Goal: Navigation & Orientation: Find specific page/section

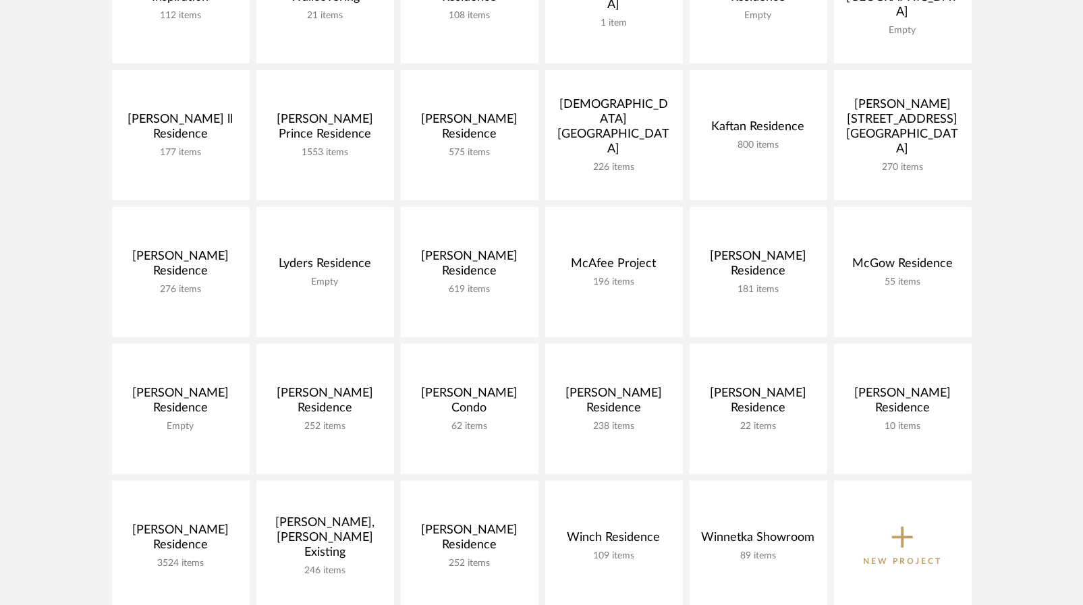
scroll to position [540, 0]
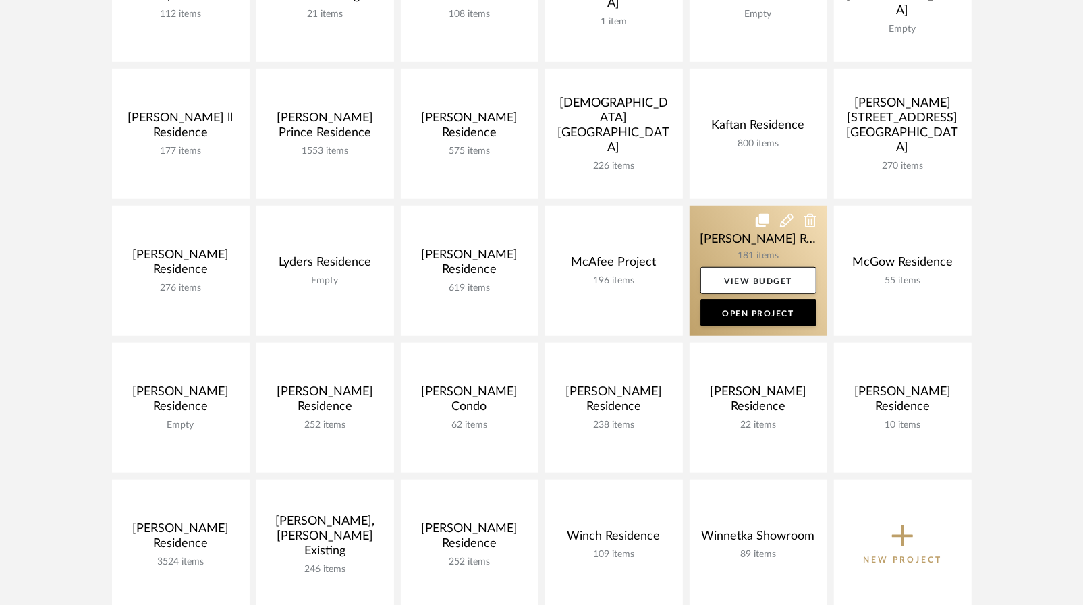
click at [750, 245] on link at bounding box center [759, 271] width 138 height 130
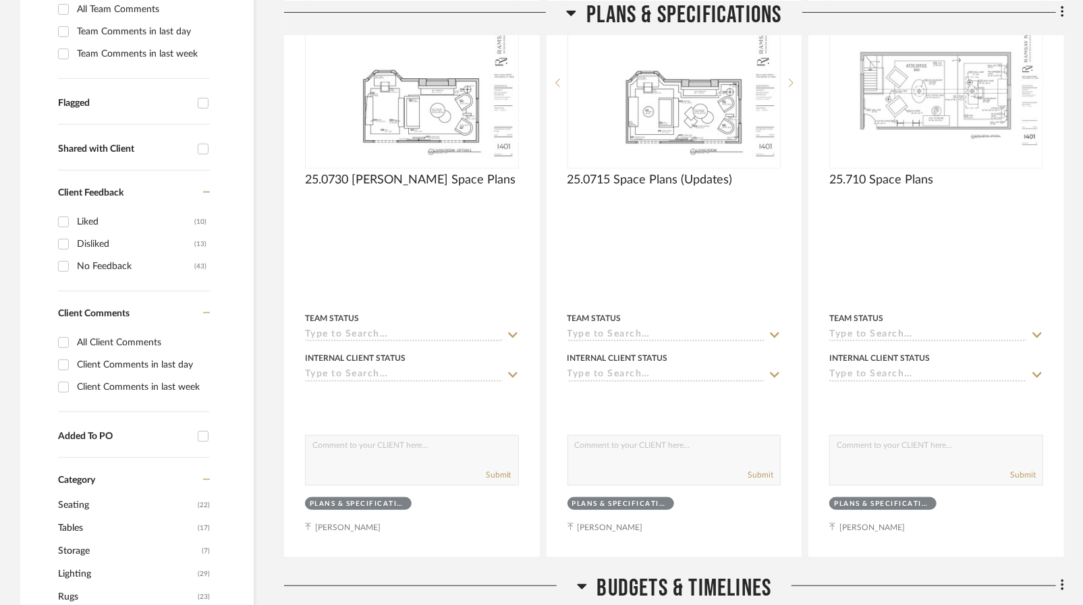
scroll to position [405, 0]
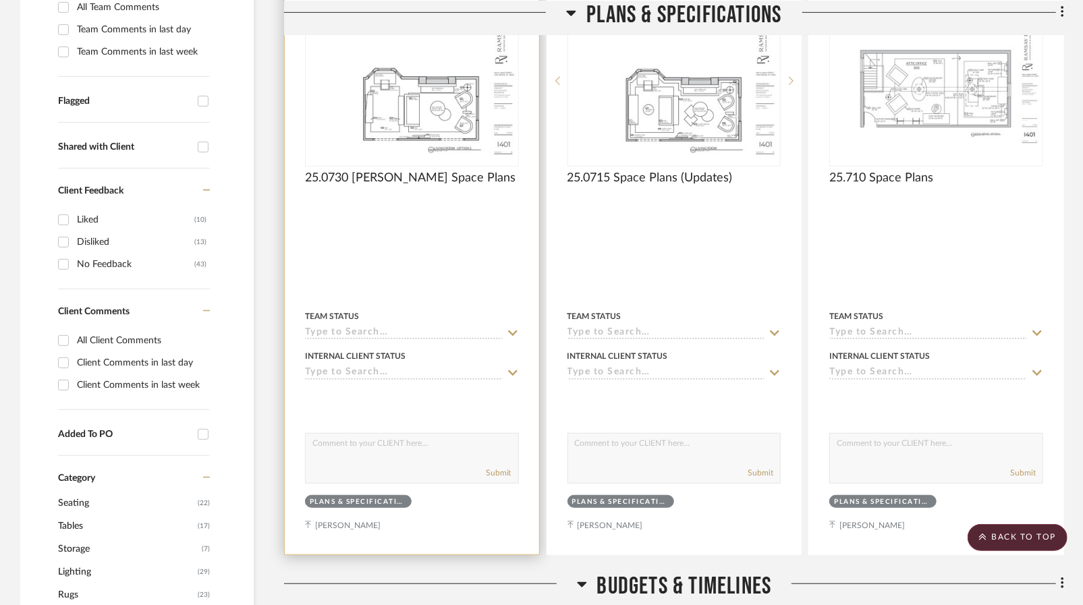
click at [460, 226] on div at bounding box center [412, 259] width 254 height 590
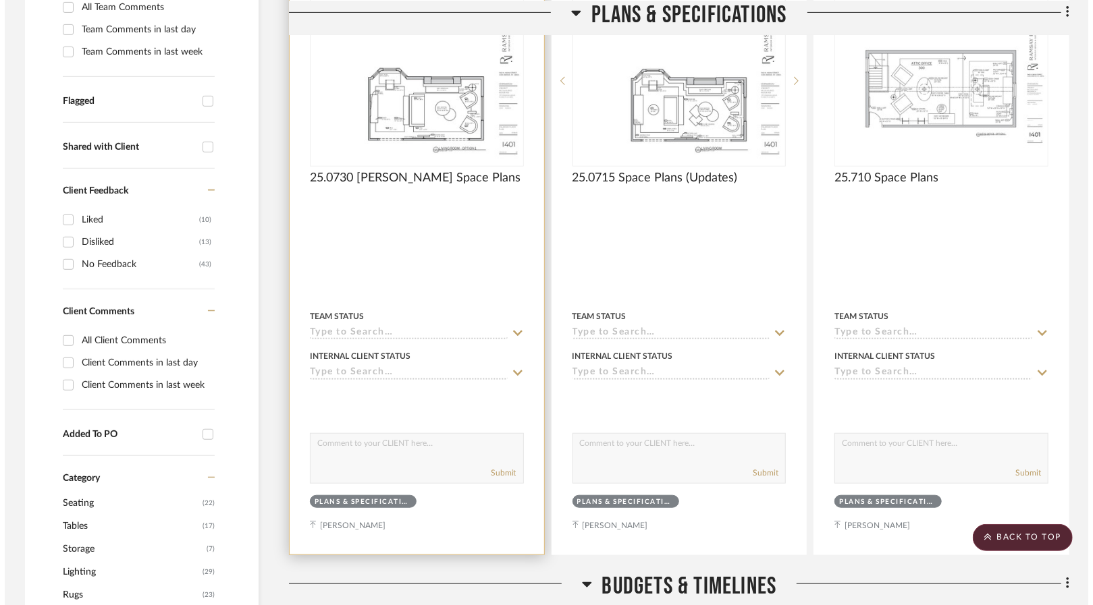
scroll to position [0, 0]
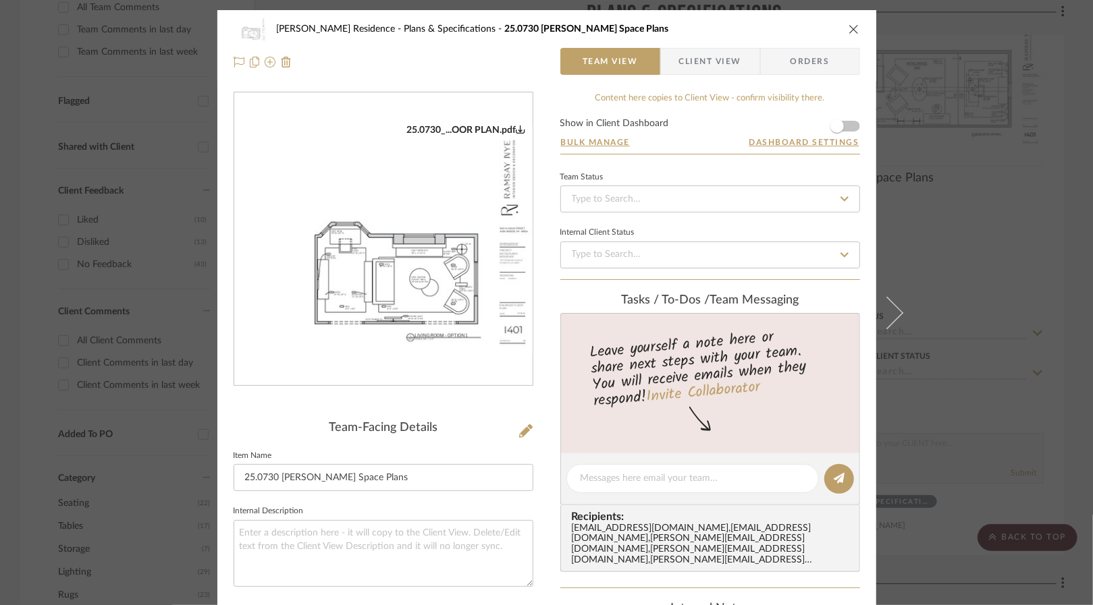
click at [363, 273] on img "0" at bounding box center [383, 239] width 298 height 231
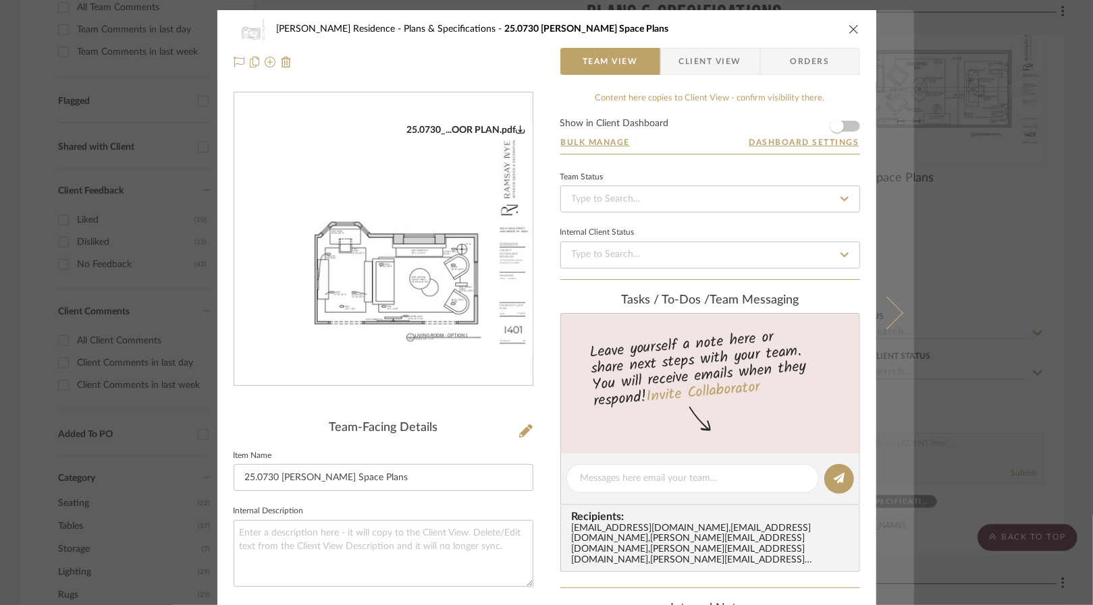
click at [881, 295] on button at bounding box center [895, 312] width 38 height 605
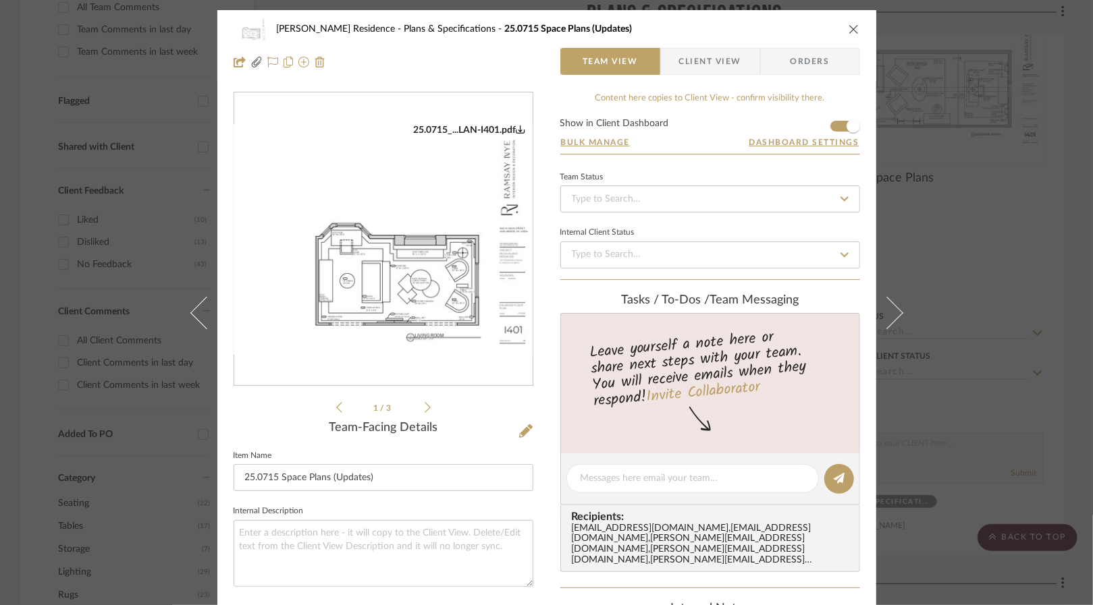
click at [424, 404] on icon at bounding box center [427, 407] width 6 height 11
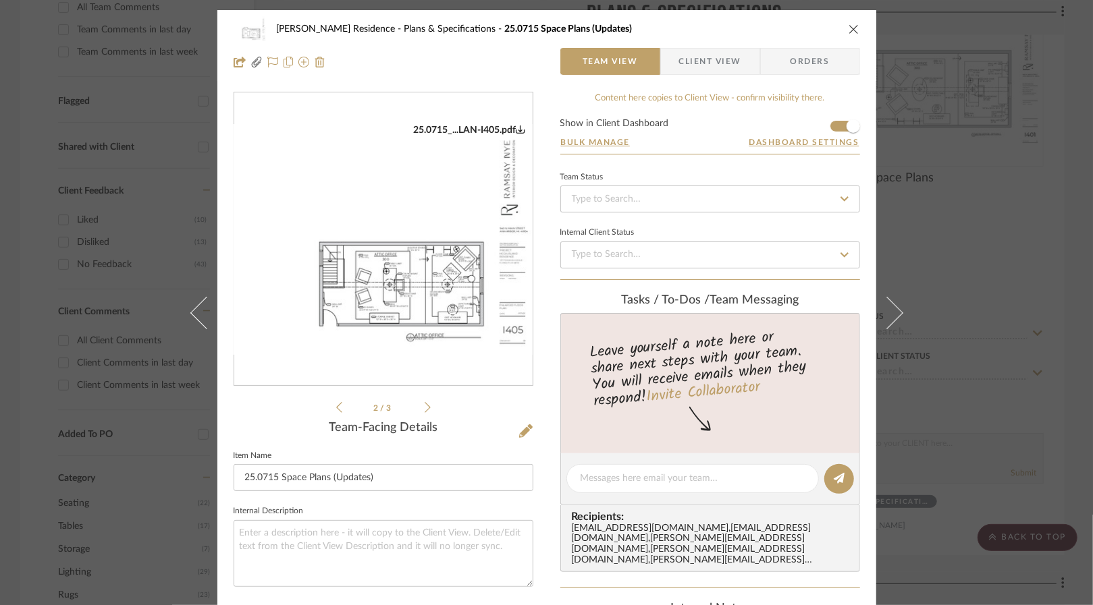
click at [424, 404] on icon at bounding box center [427, 407] width 6 height 11
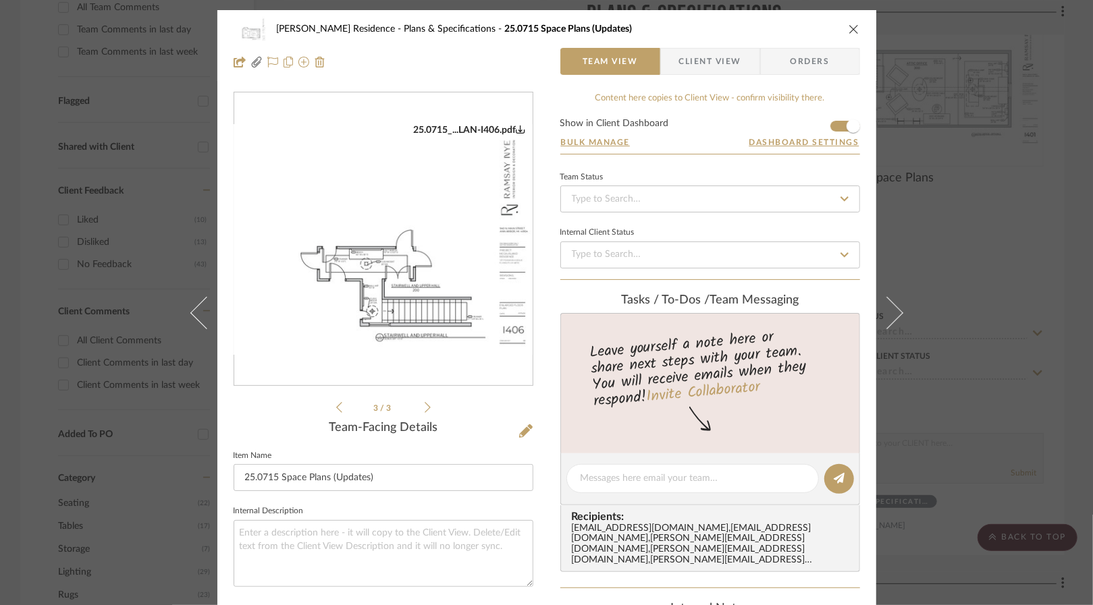
click at [992, 333] on div "[PERSON_NAME] Residence Plans & Specifications 25.0715 Space Plans (Updates) Te…" at bounding box center [546, 302] width 1093 height 605
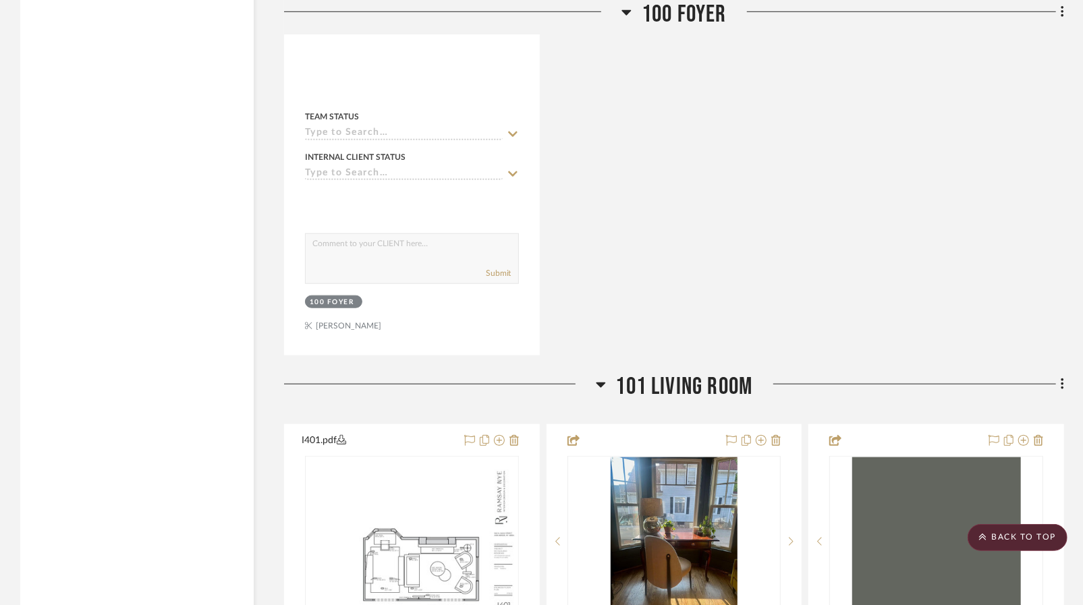
scroll to position [4386, 0]
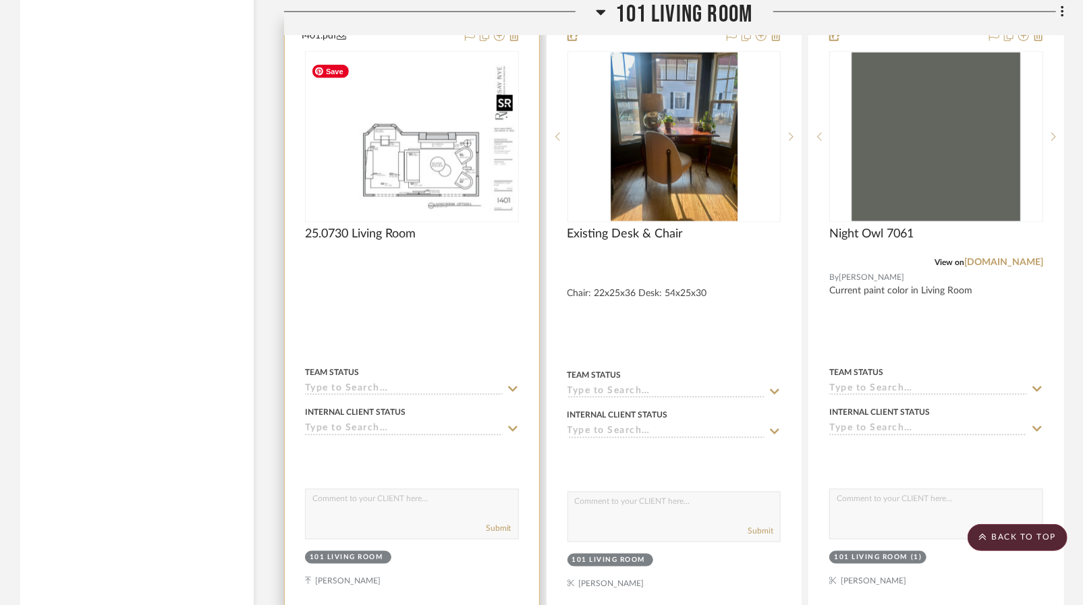
click at [0, 0] on img at bounding box center [0, 0] width 0 height 0
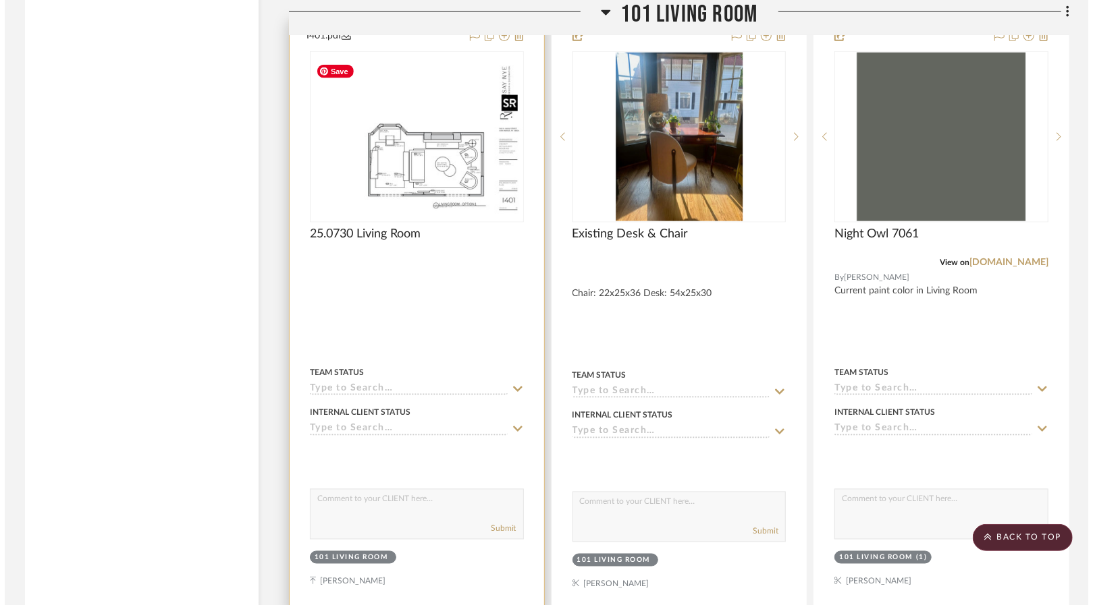
scroll to position [0, 0]
